Goal: Information Seeking & Learning: Learn about a topic

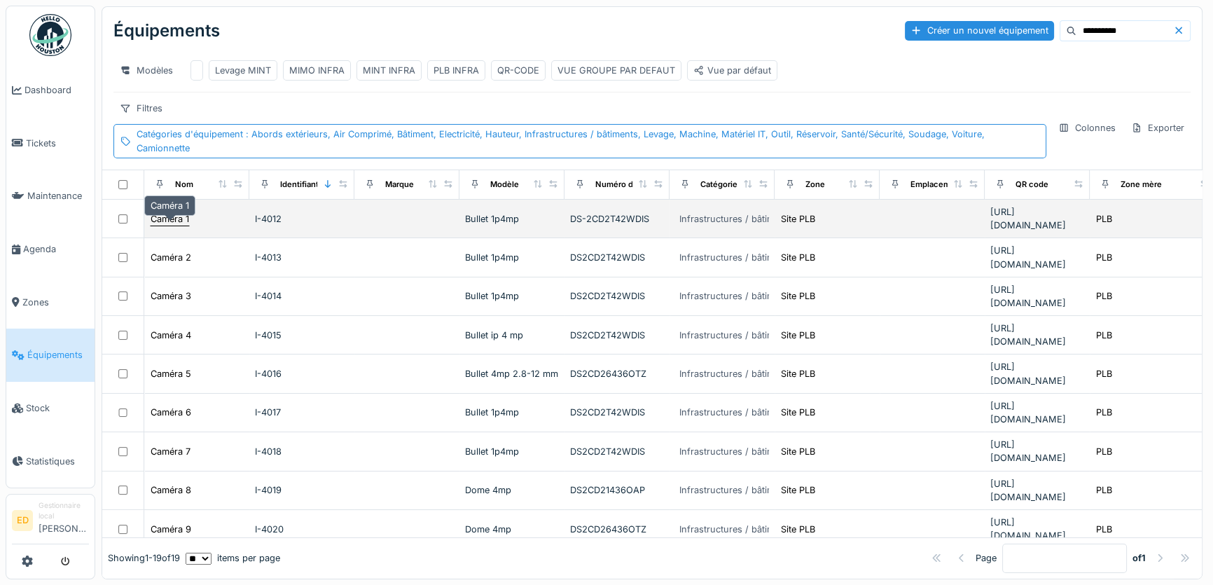
click at [179, 226] on div "Caméra 1" at bounding box center [170, 218] width 39 height 13
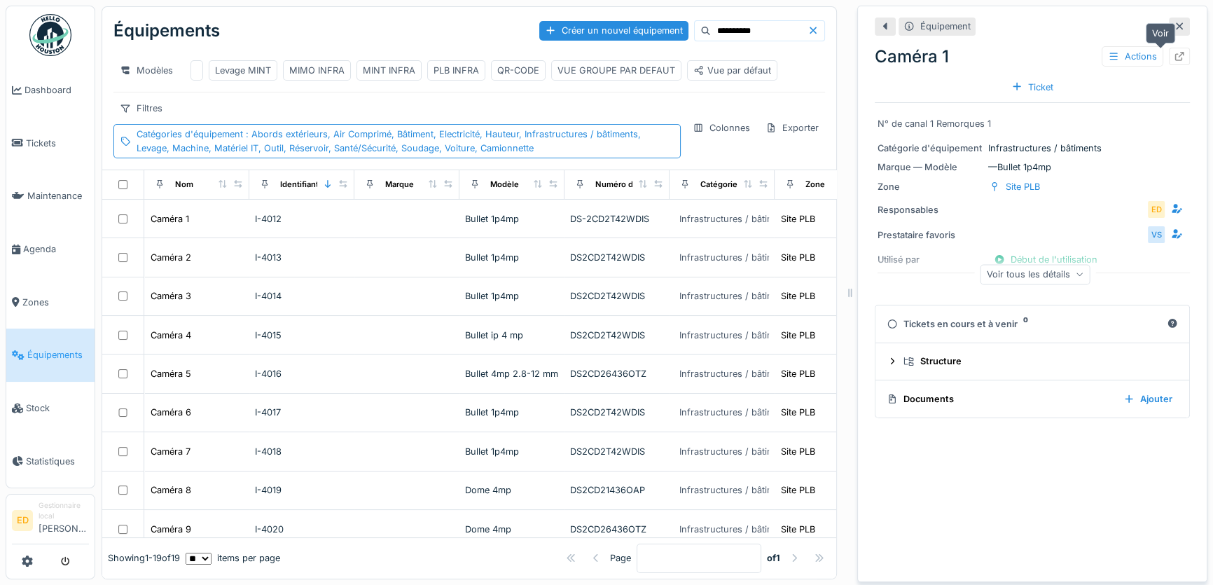
click at [1174, 50] on div at bounding box center [1179, 56] width 11 height 13
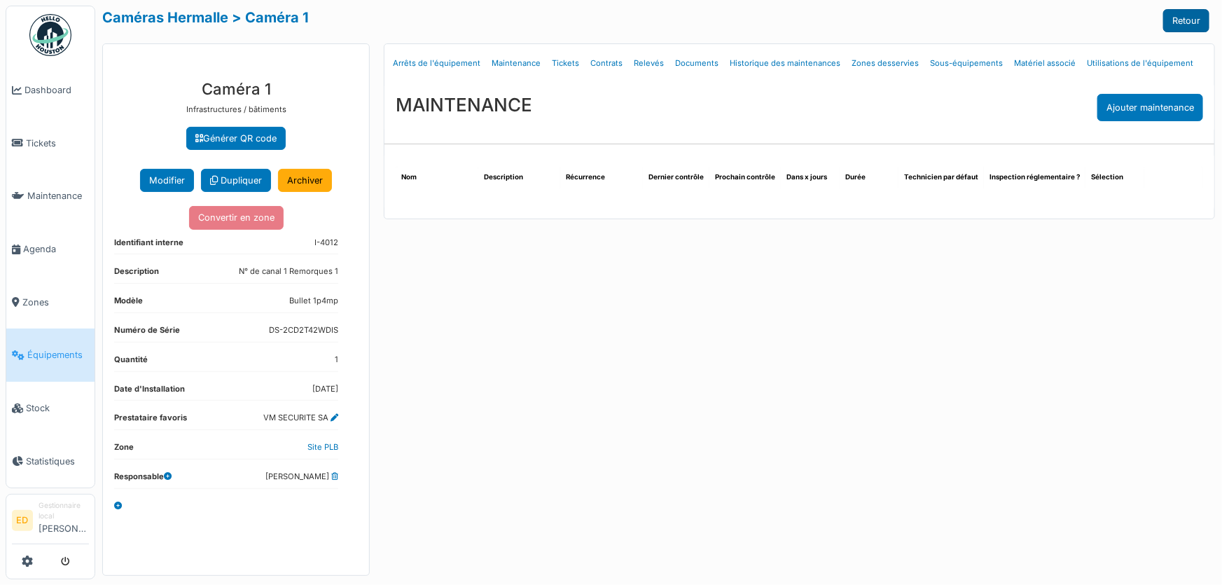
click at [1186, 14] on link "Retour" at bounding box center [1186, 20] width 46 height 23
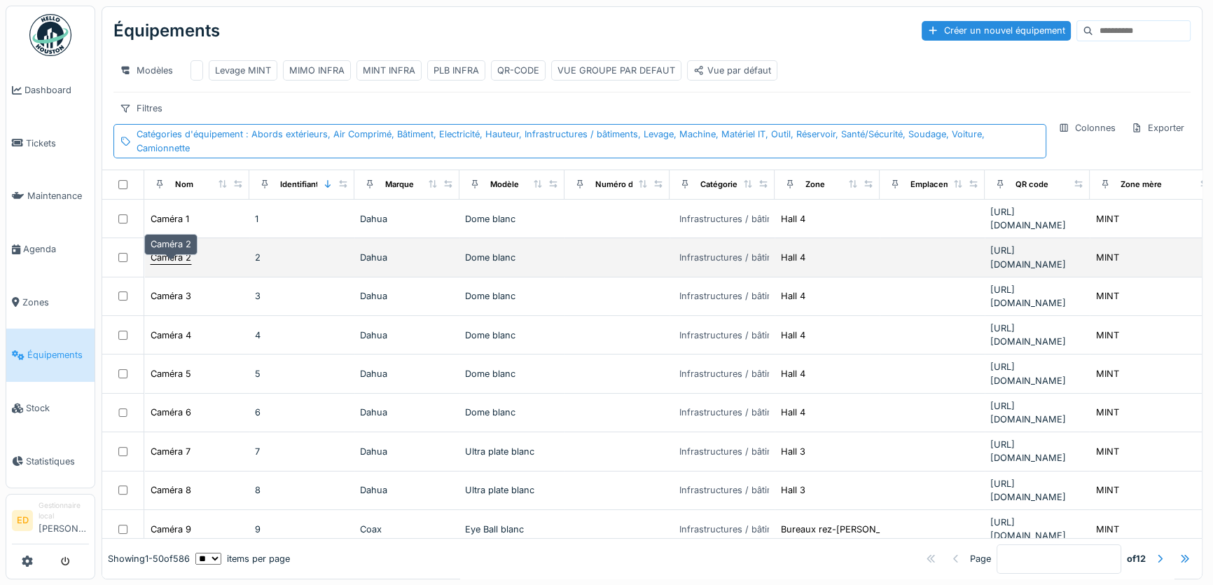
click at [187, 263] on div "Caméra 2" at bounding box center [171, 257] width 41 height 13
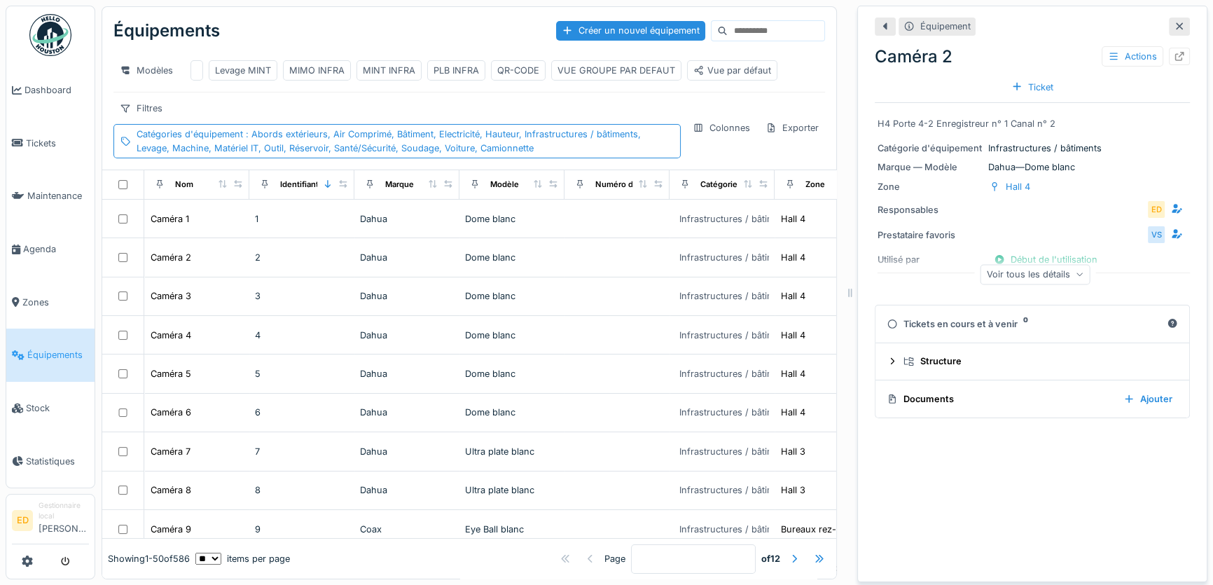
click at [1163, 17] on div "Équipement Caméra 2 Actions Ticket" at bounding box center [1032, 57] width 315 height 90
click at [1174, 26] on icon at bounding box center [1179, 26] width 11 height 9
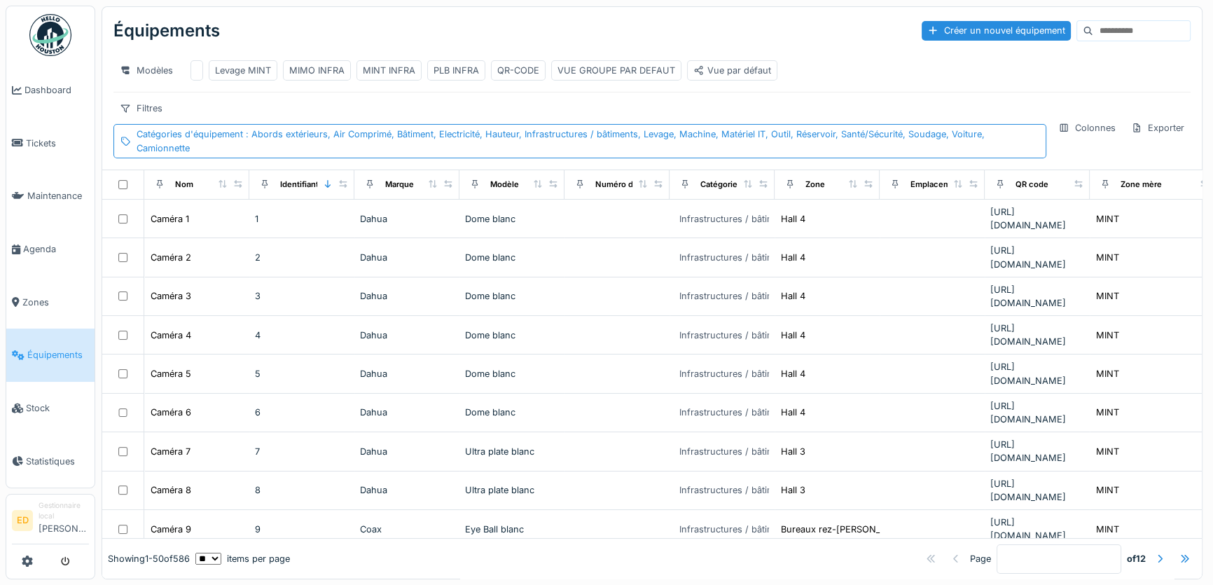
click at [1093, 36] on input at bounding box center [1141, 31] width 97 height 20
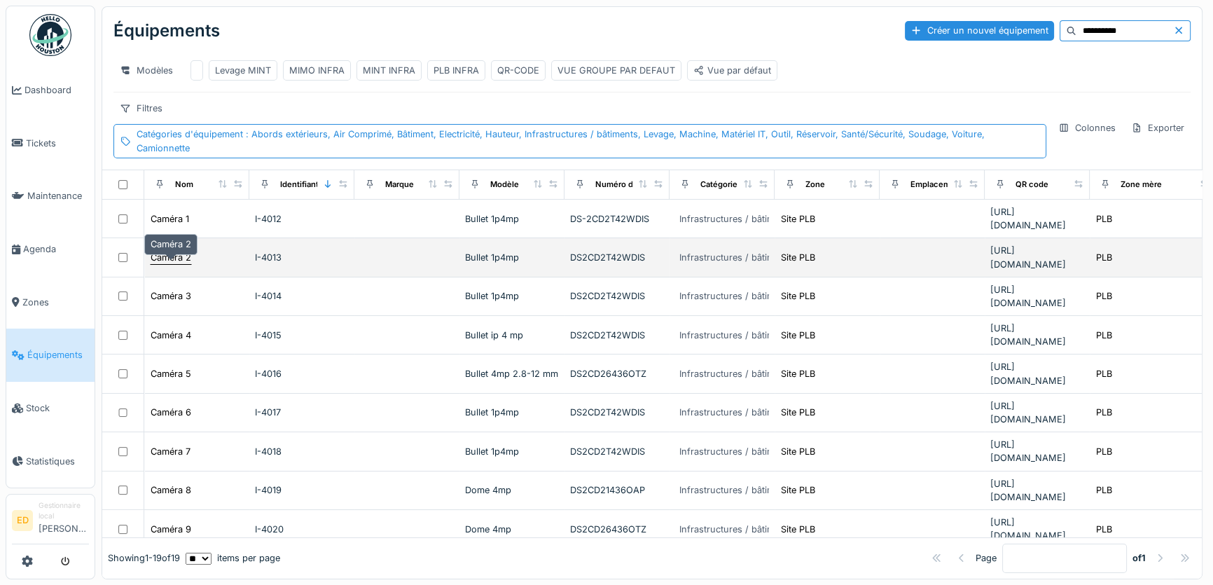
type input "**********"
click at [167, 264] on div "Caméra 2" at bounding box center [171, 257] width 41 height 13
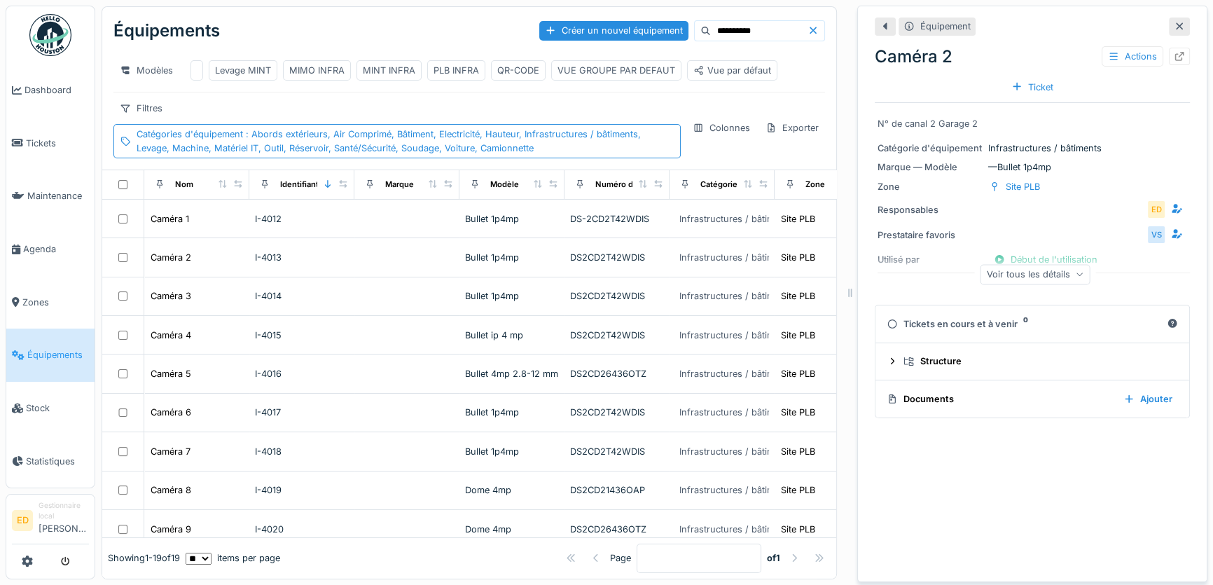
click at [1035, 278] on div "Voir tous les détails" at bounding box center [1036, 274] width 110 height 20
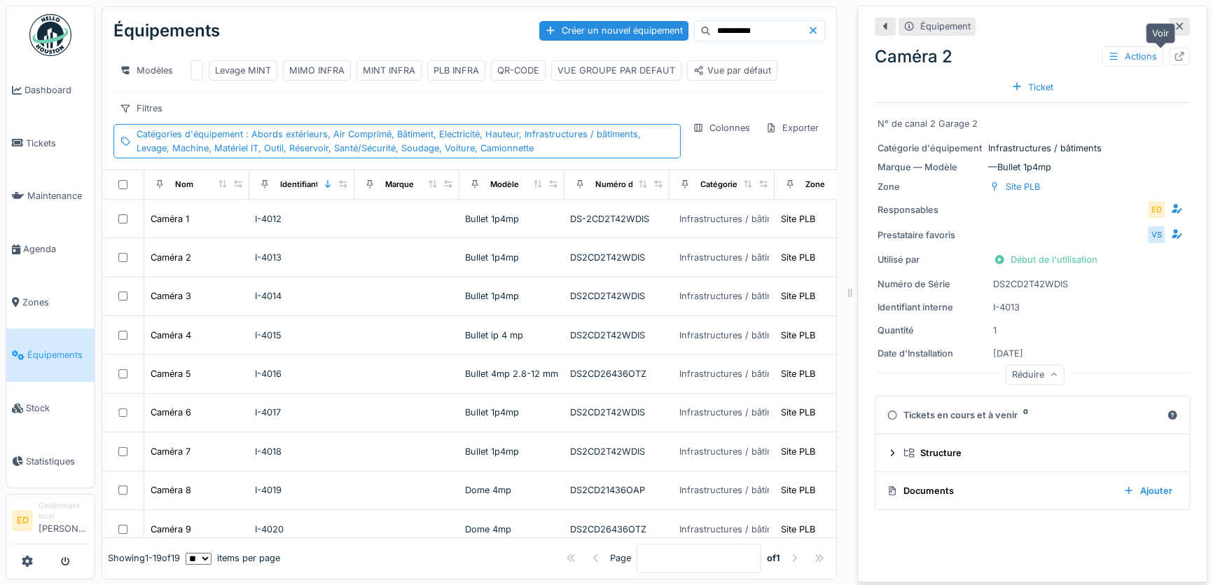
click at [1174, 58] on icon at bounding box center [1179, 56] width 11 height 9
click at [1174, 28] on icon at bounding box center [1179, 26] width 11 height 9
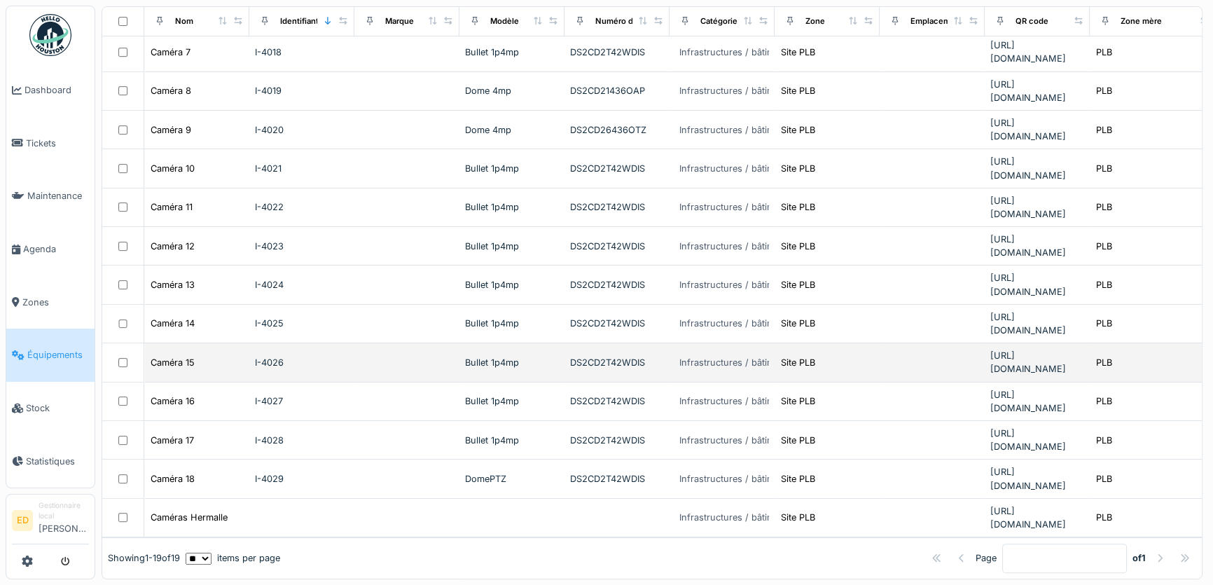
scroll to position [415, 0]
